Goal: Obtain resource: Obtain resource

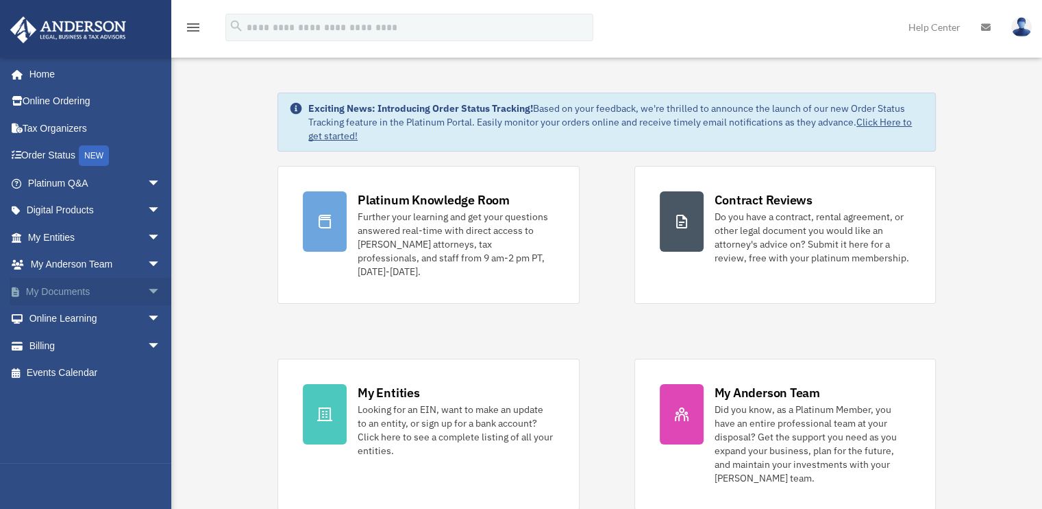
click at [147, 293] on span "arrow_drop_down" at bounding box center [160, 292] width 27 height 28
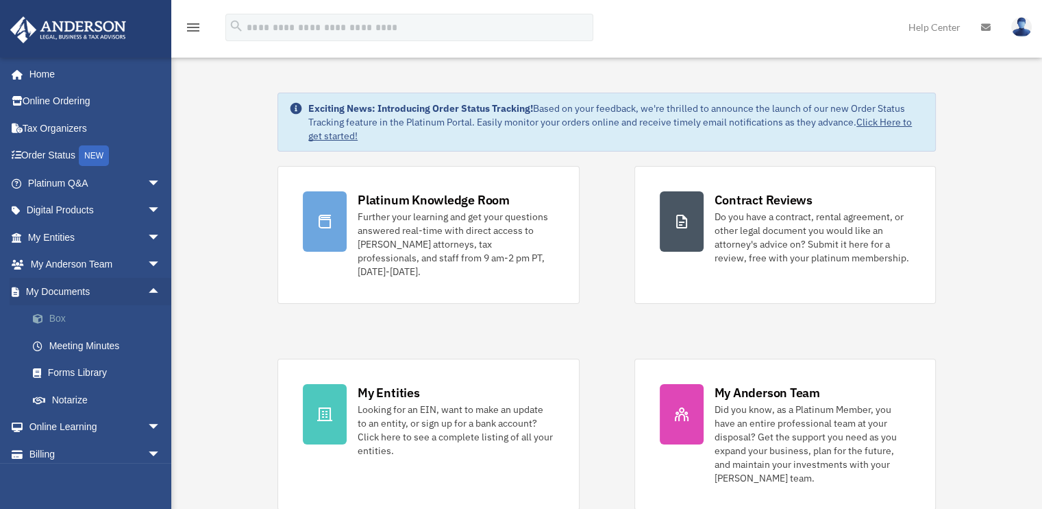
click at [81, 323] on link "Box" at bounding box center [100, 318] width 162 height 27
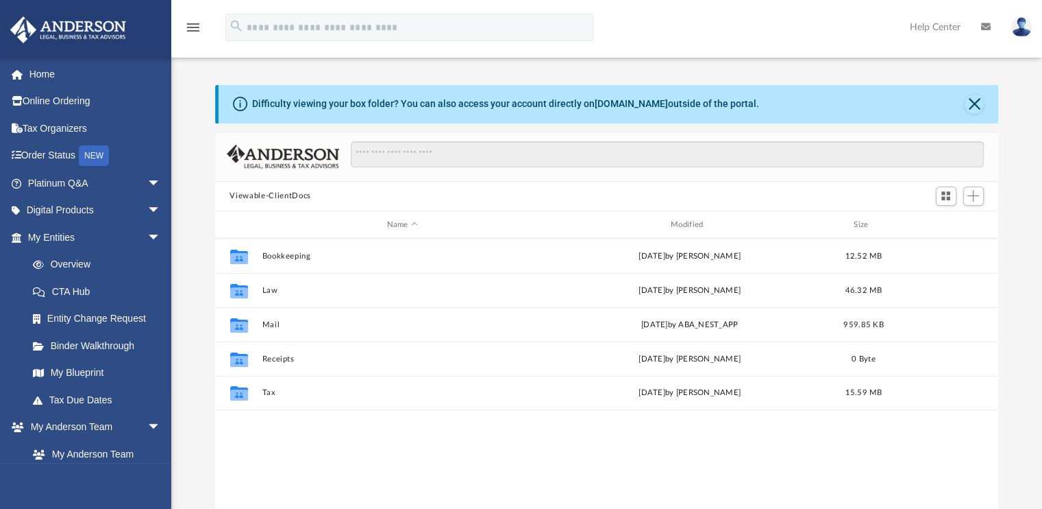
scroll to position [301, 773]
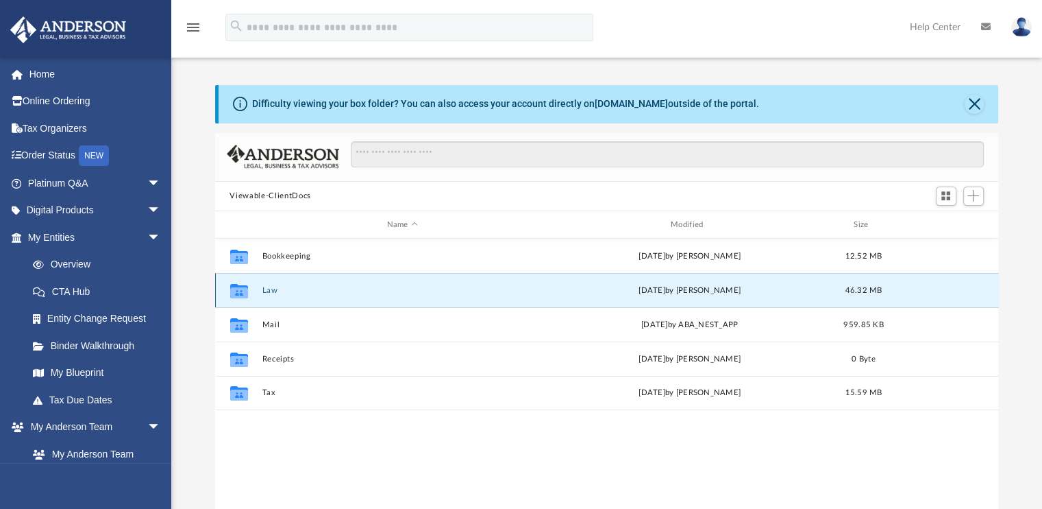
click at [269, 288] on button "Law" at bounding box center [402, 290] width 281 height 9
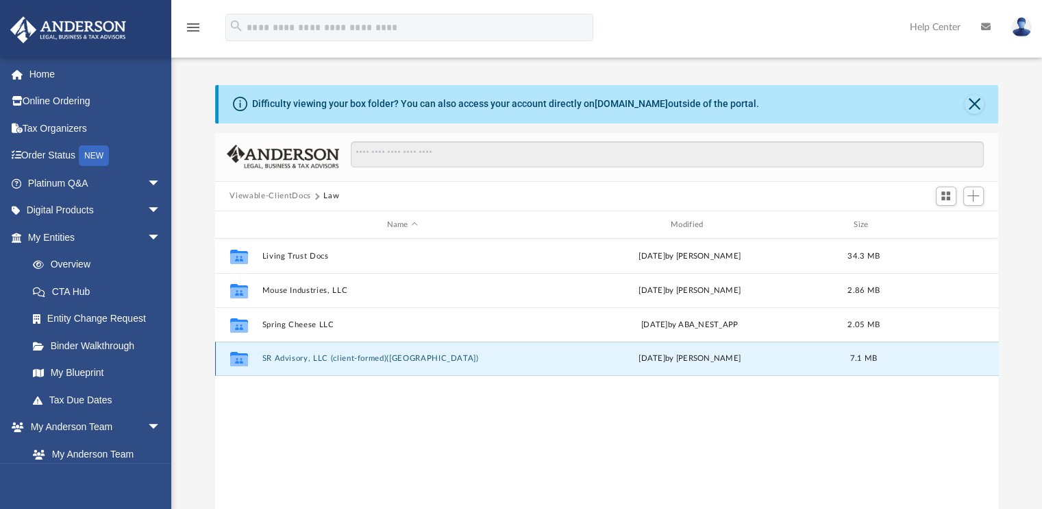
click at [326, 356] on button "SR Advisory, LLC (client-formed)([GEOGRAPHIC_DATA])" at bounding box center [402, 358] width 281 height 9
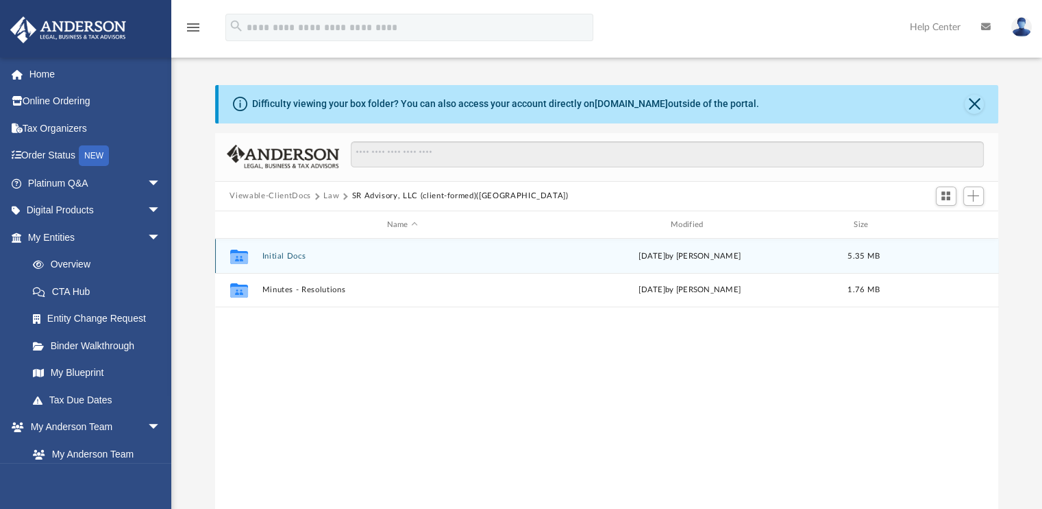
click at [286, 257] on button "Initial Docs" at bounding box center [402, 256] width 281 height 9
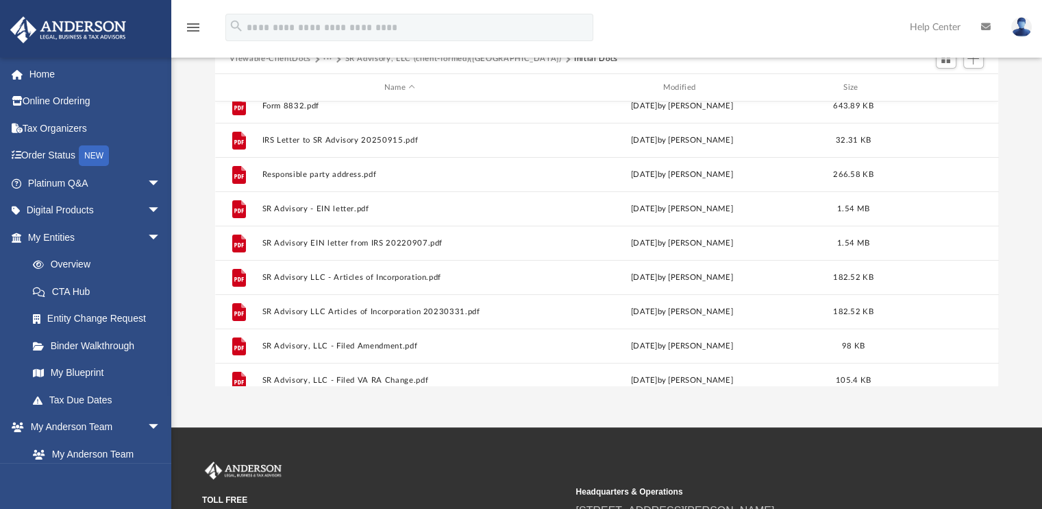
scroll to position [127, 0]
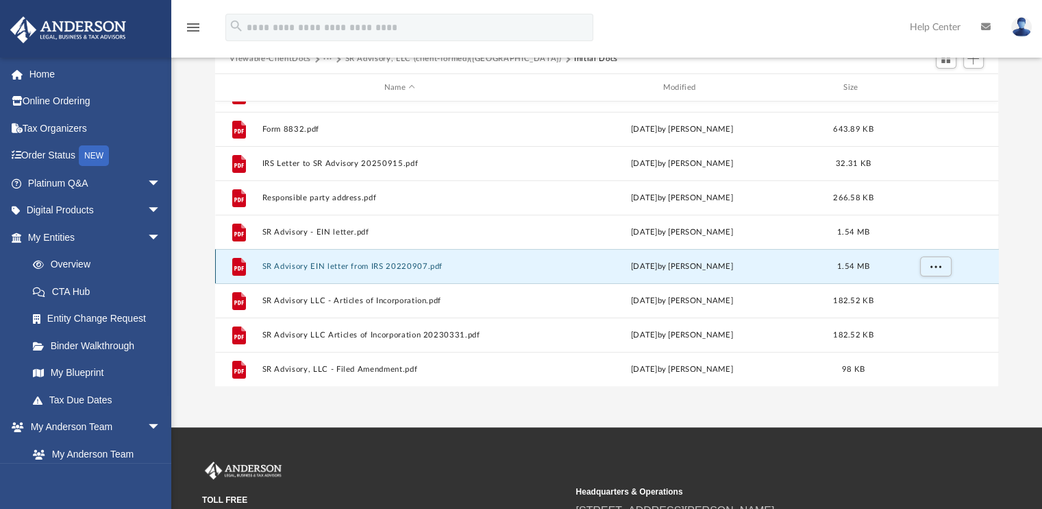
click at [421, 268] on button "SR Advisory EIN letter from IRS 20220907.pdf" at bounding box center [400, 266] width 276 height 9
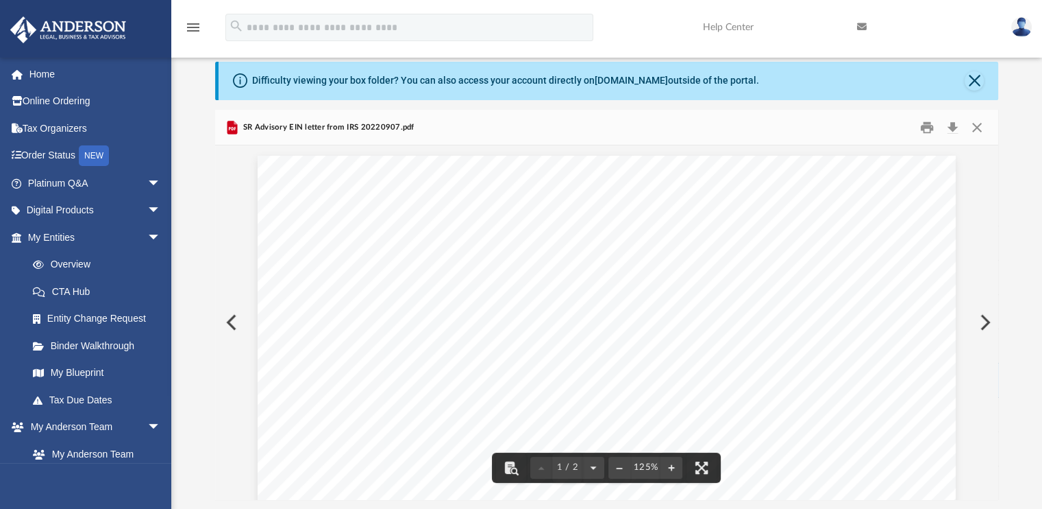
scroll to position [0, 0]
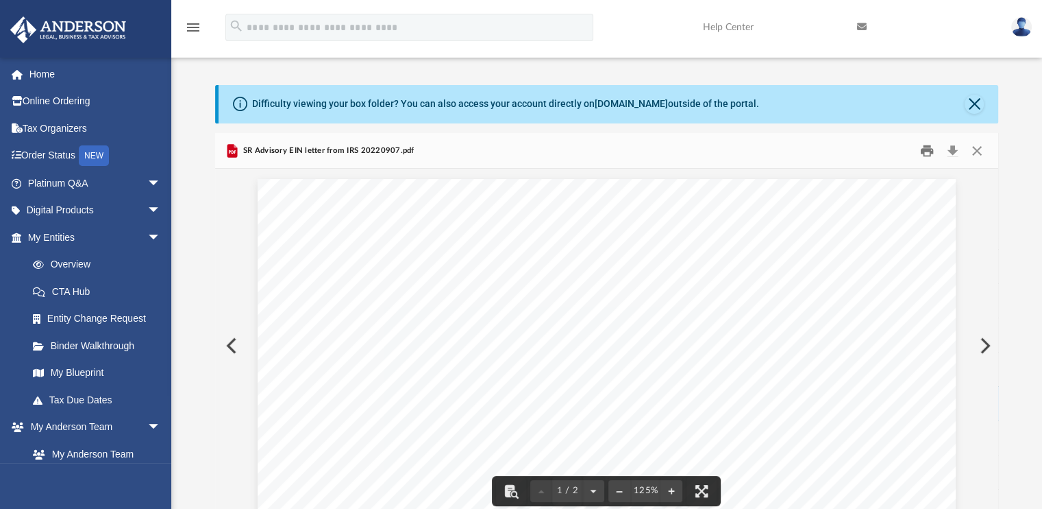
click at [927, 153] on button "Print" at bounding box center [927, 150] width 27 height 21
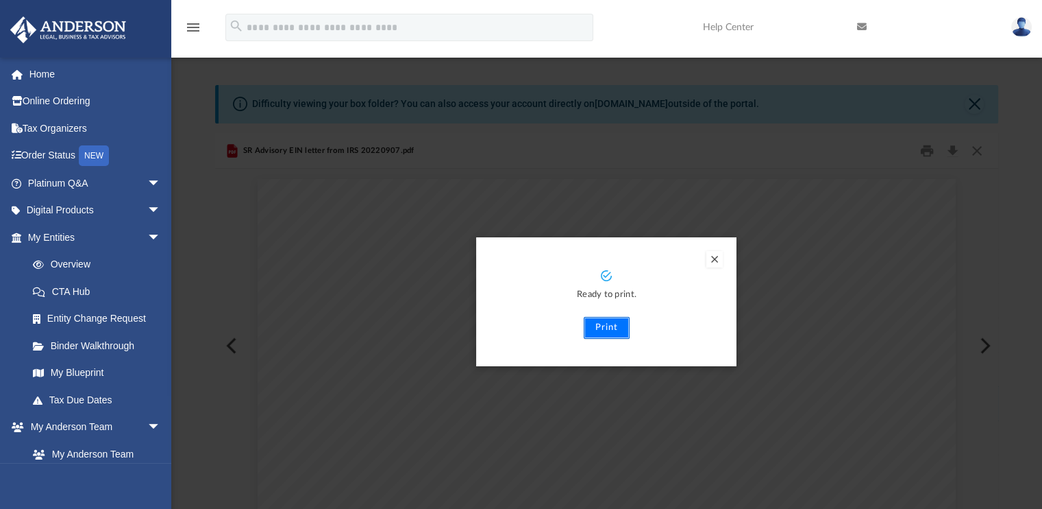
click at [615, 326] on button "Print" at bounding box center [607, 328] width 46 height 22
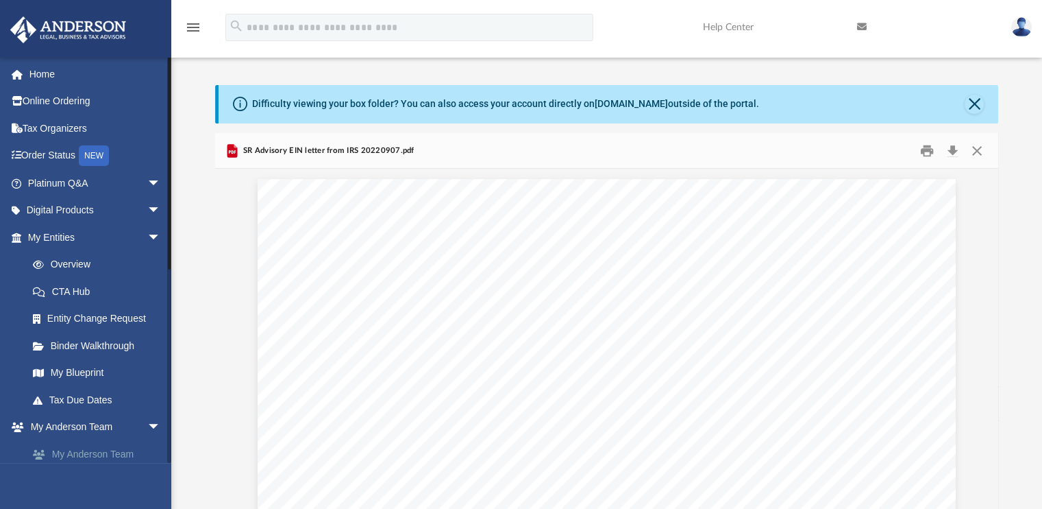
click at [120, 450] on link "My Anderson Team" at bounding box center [100, 453] width 162 height 27
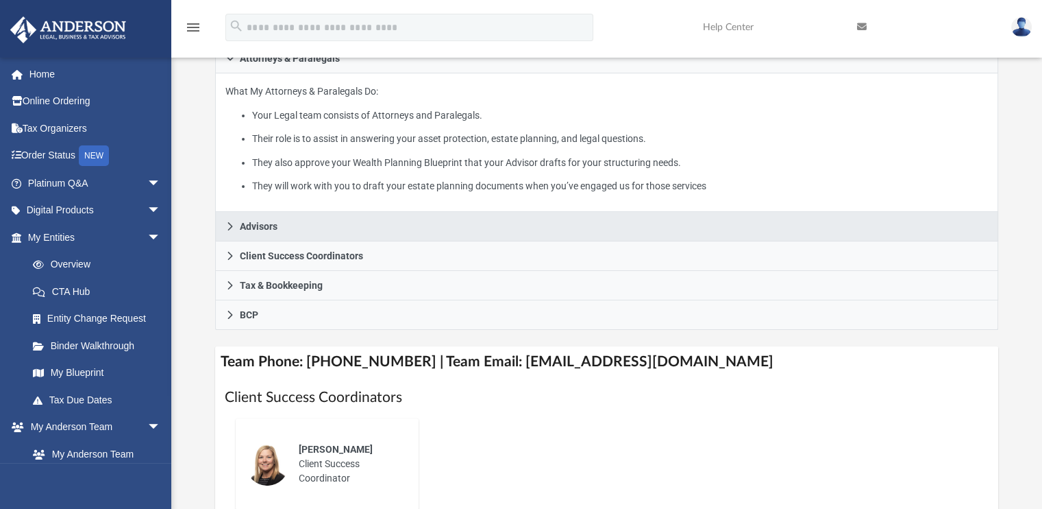
scroll to position [274, 0]
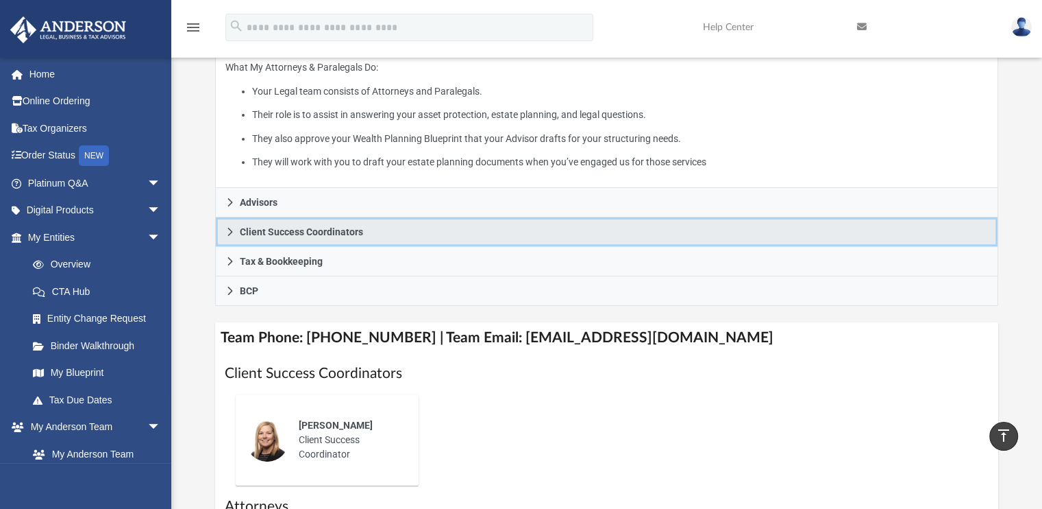
click at [358, 242] on link "Client Success Coordinators" at bounding box center [607, 231] width 784 height 29
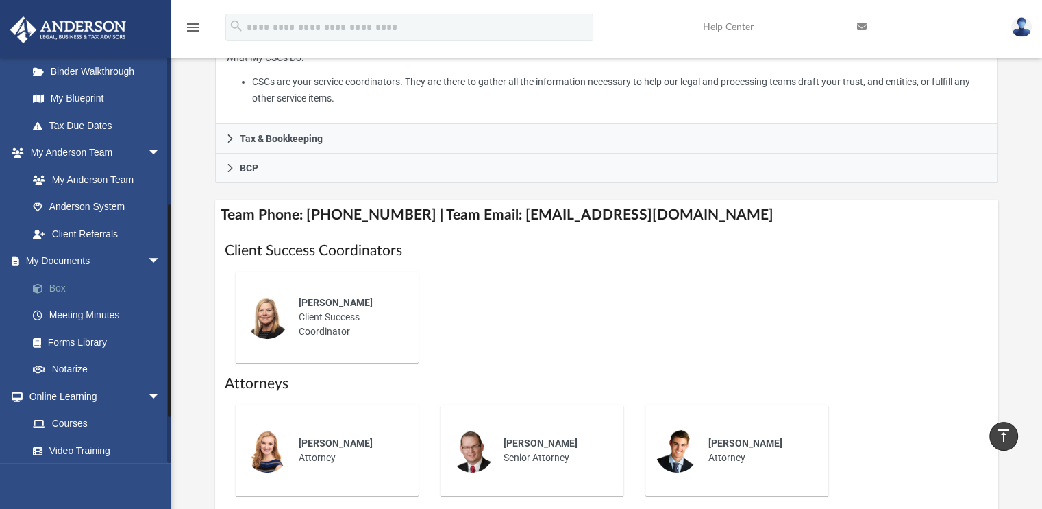
click at [56, 289] on link "Box" at bounding box center [100, 287] width 162 height 27
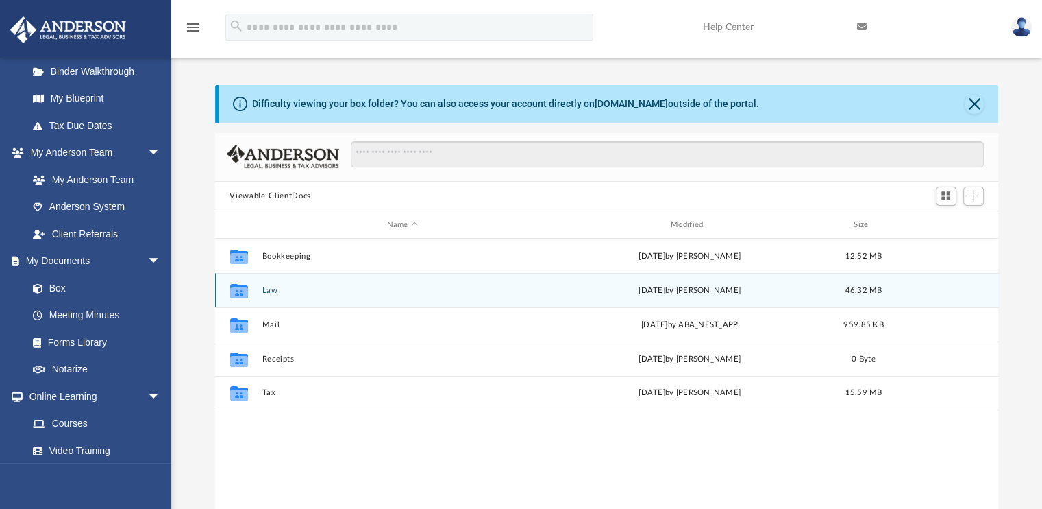
click at [265, 290] on button "Law" at bounding box center [402, 290] width 281 height 9
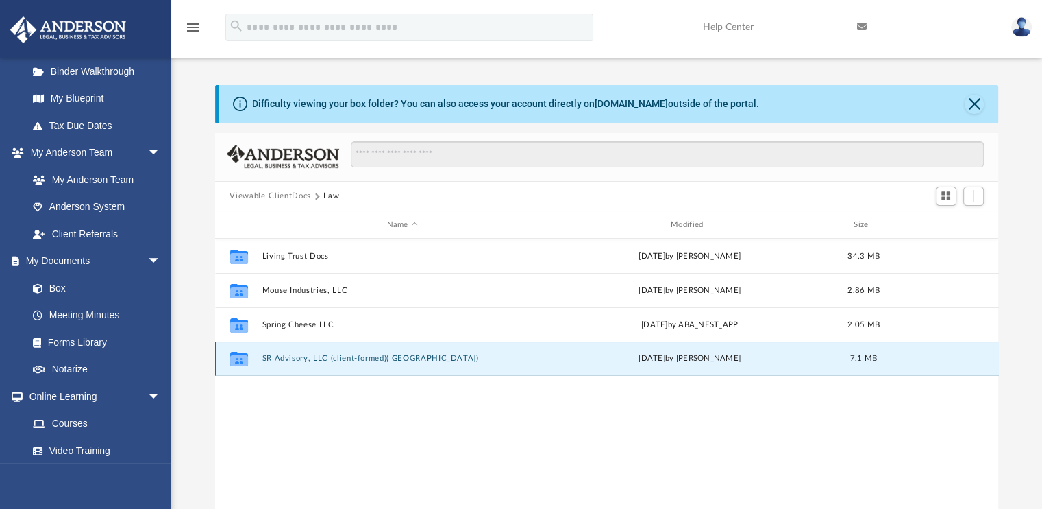
click at [311, 358] on button "SR Advisory, LLC (client-formed)([GEOGRAPHIC_DATA])" at bounding box center [402, 358] width 281 height 9
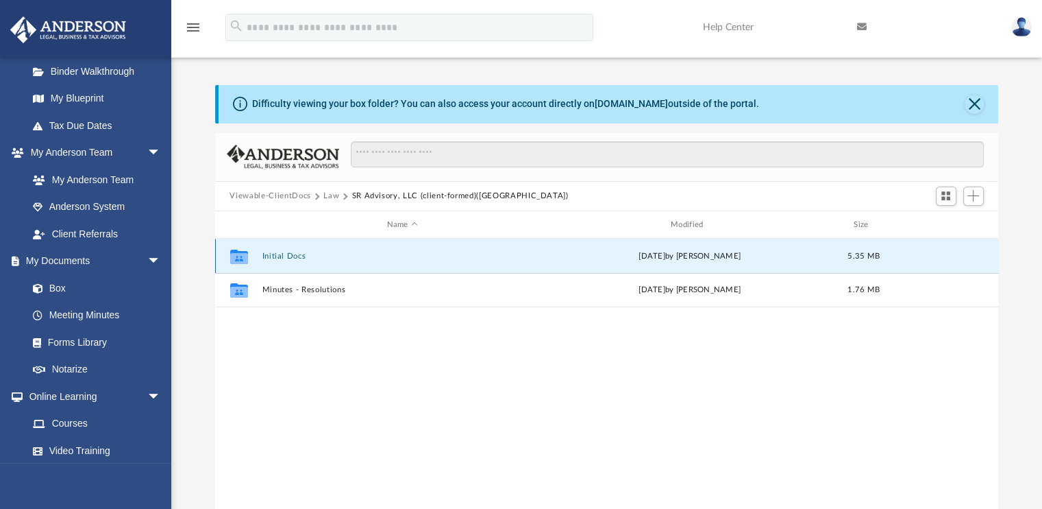
click at [276, 254] on button "Initial Docs" at bounding box center [402, 256] width 281 height 9
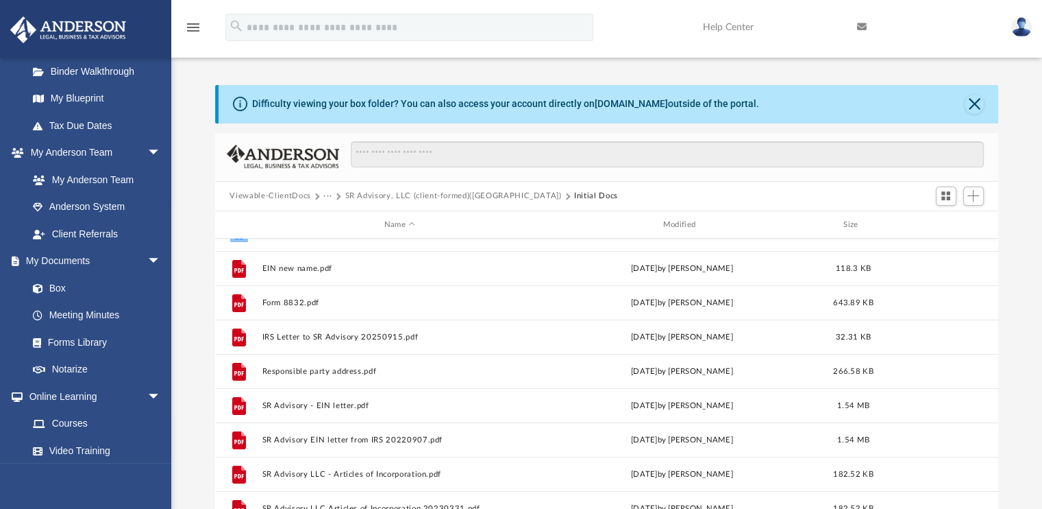
scroll to position [58, 0]
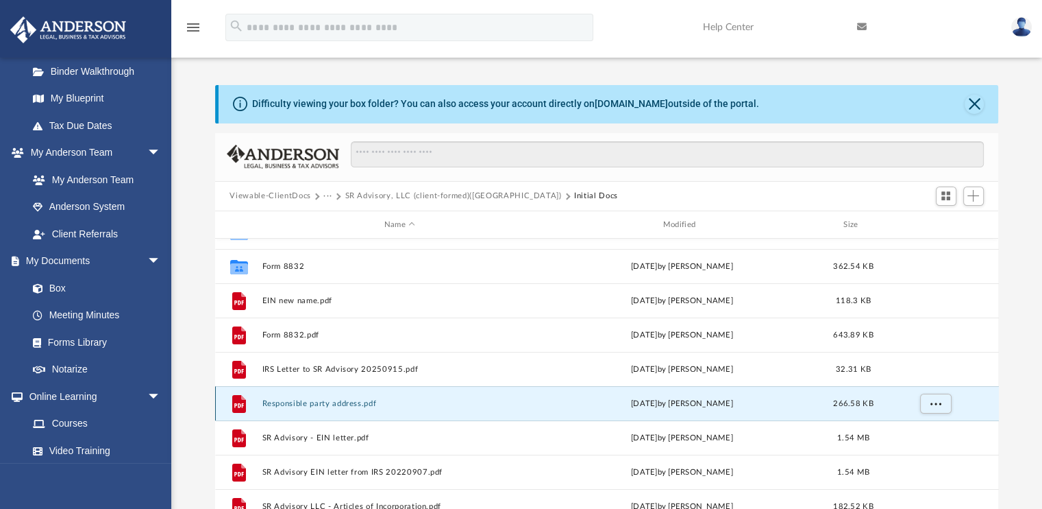
click at [340, 402] on button "Responsible party address.pdf" at bounding box center [400, 403] width 276 height 9
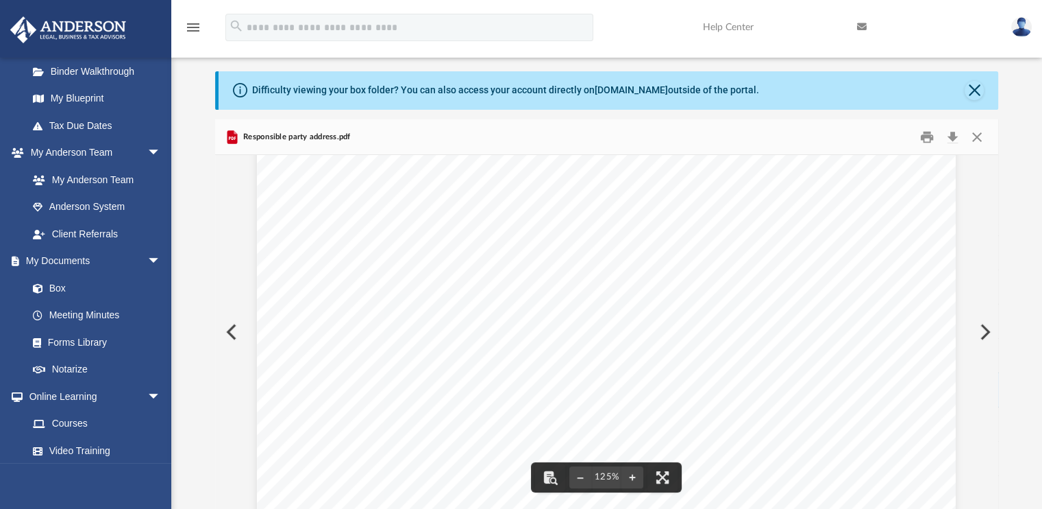
scroll to position [0, 0]
